Goal: Check status: Check status

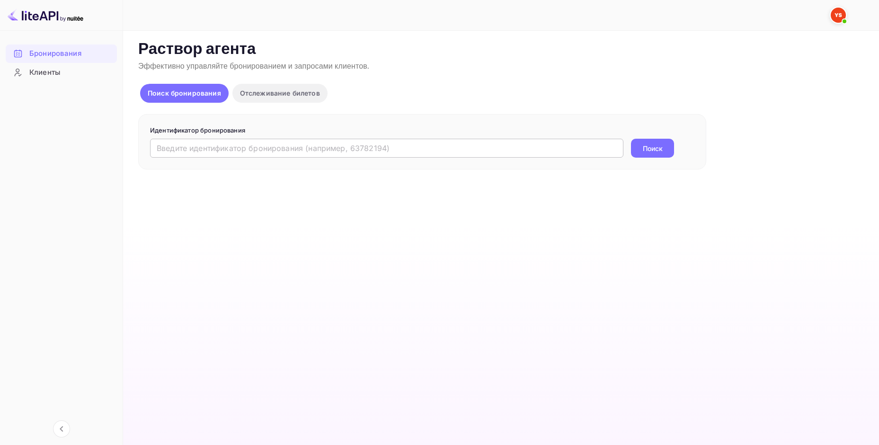
click at [203, 147] on input "text" at bounding box center [386, 148] width 473 height 19
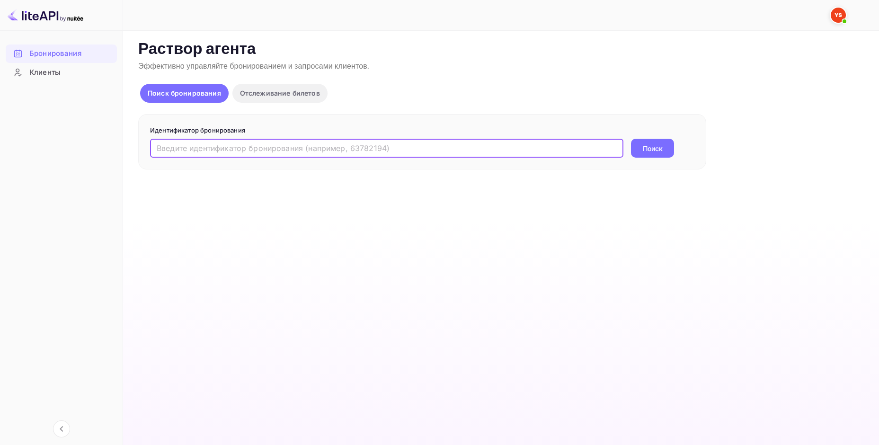
paste input "9802301"
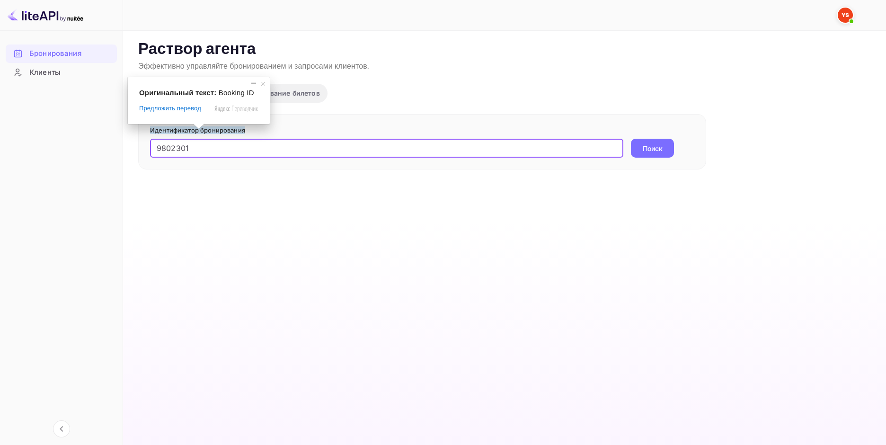
type input "9802301"
click at [631, 139] on button "Поиск" at bounding box center [652, 148] width 43 height 19
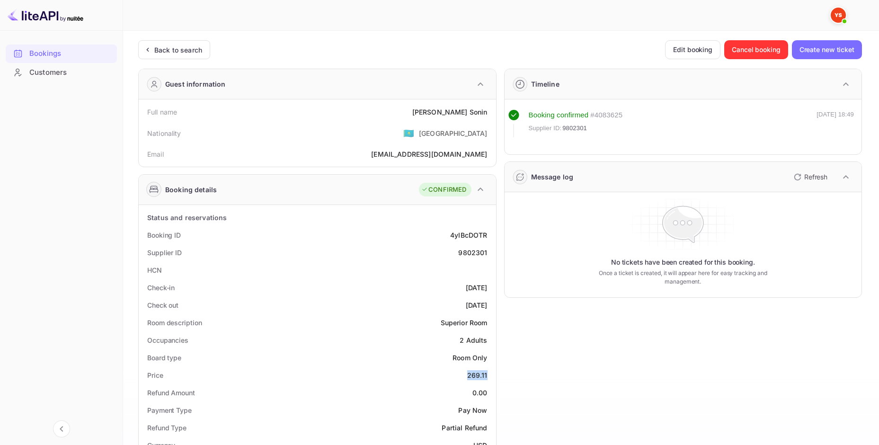
drag, startPoint x: 466, startPoint y: 375, endPoint x: 490, endPoint y: 379, distance: 24.0
click at [490, 379] on div "Price 269.11" at bounding box center [318, 375] width 350 height 18
copy div "269.11"
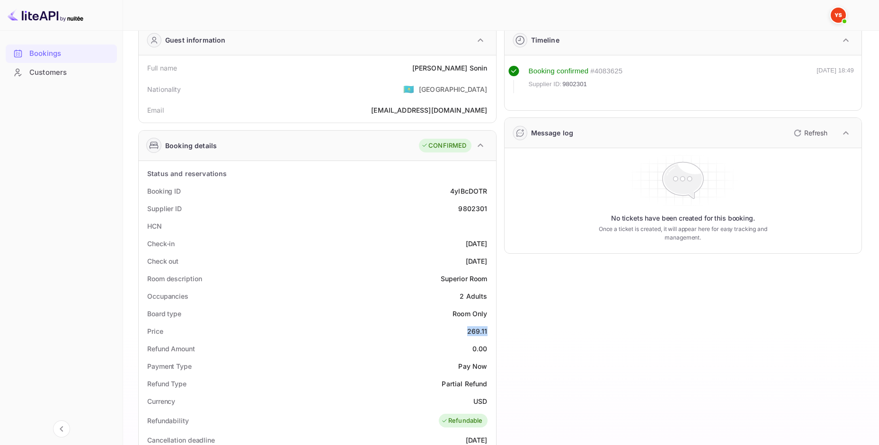
scroll to position [47, 0]
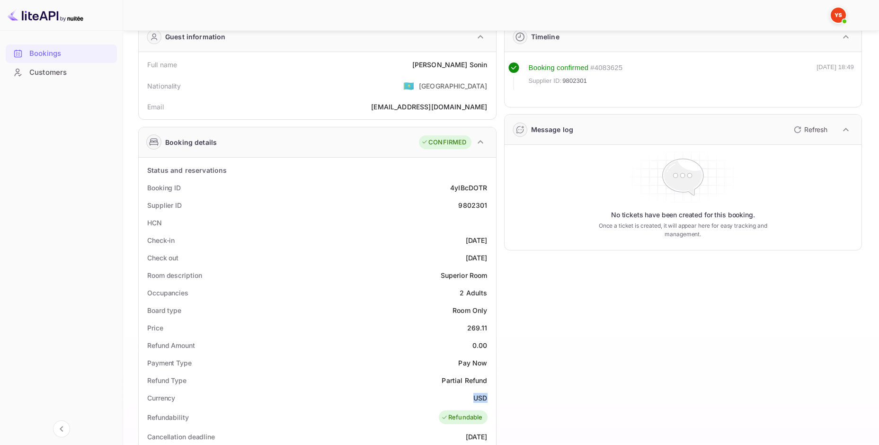
drag, startPoint x: 472, startPoint y: 394, endPoint x: 487, endPoint y: 401, distance: 16.4
click at [487, 401] on div "Currency USD" at bounding box center [318, 398] width 350 height 18
copy ya-tr-span "USD"
drag, startPoint x: 444, startPoint y: 63, endPoint x: 490, endPoint y: 67, distance: 45.6
click at [490, 67] on div "Full name [PERSON_NAME]" at bounding box center [318, 65] width 350 height 18
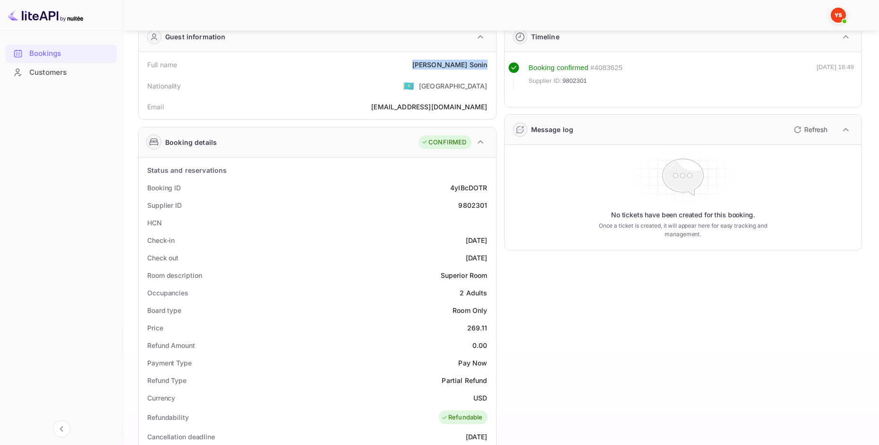
copy div "[PERSON_NAME]"
